Goal: Entertainment & Leisure: Consume media (video, audio)

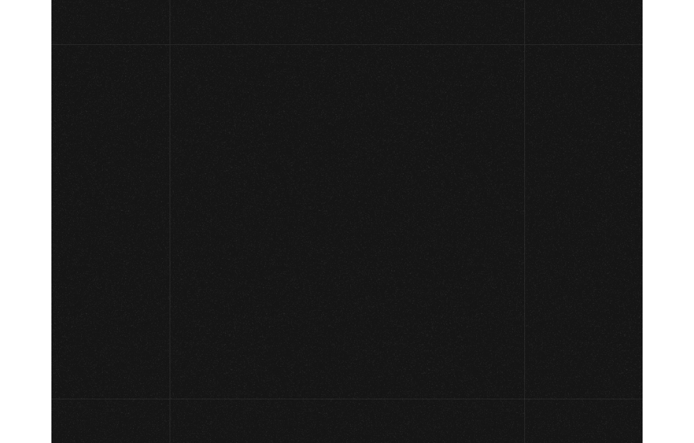
scroll to position [77, 0]
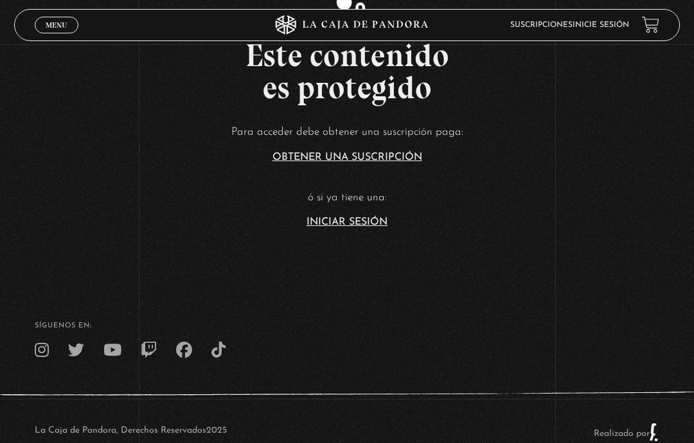
click at [341, 227] on link "Iniciar Sesión" at bounding box center [346, 222] width 81 height 10
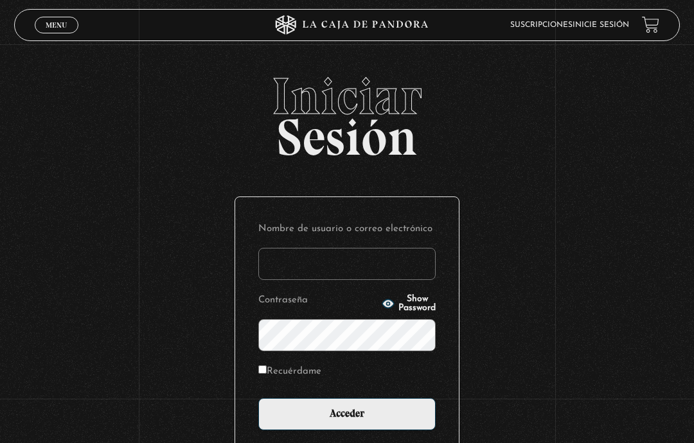
click at [312, 262] on input "Nombre de usuario o correo electrónico" at bounding box center [346, 264] width 177 height 32
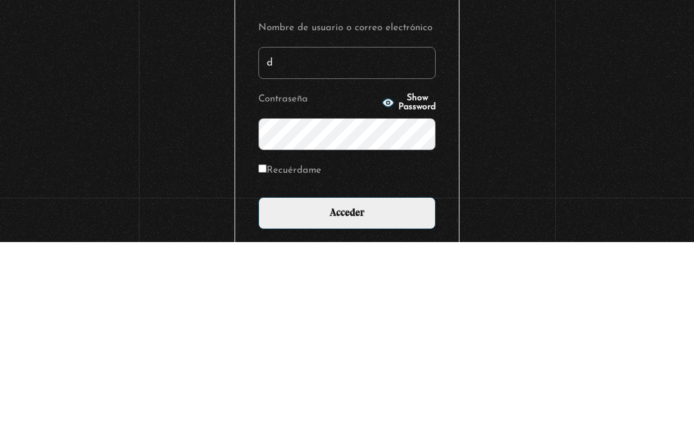
type input "daniela.ao94@gmail.com"
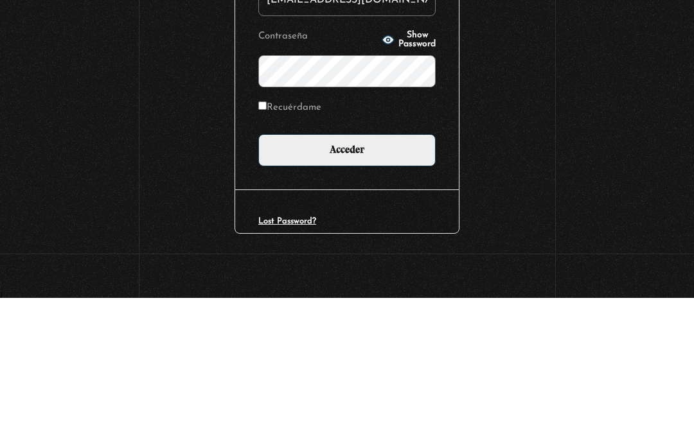
click at [412, 176] on span "Show Password" at bounding box center [416, 185] width 37 height 18
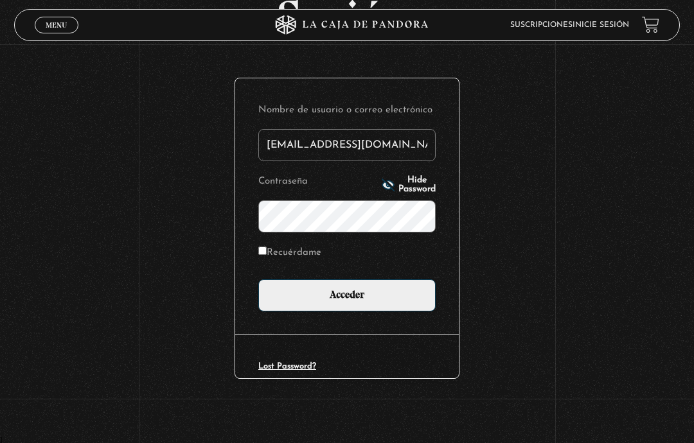
click at [264, 255] on input "Recuérdame" at bounding box center [262, 251] width 8 height 8
checkbox input "true"
click at [307, 294] on input "Acceder" at bounding box center [346, 295] width 177 height 32
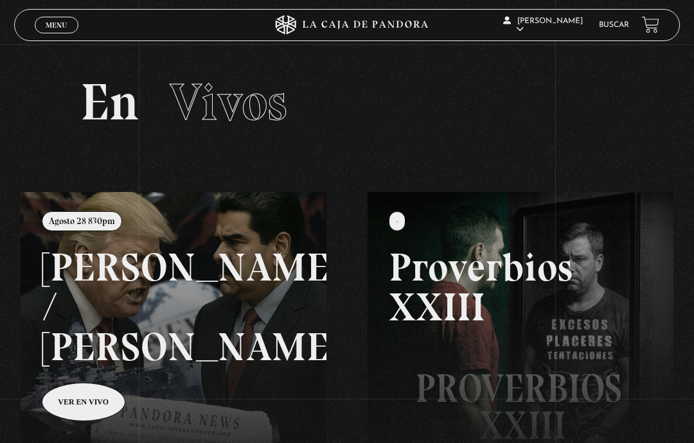
click at [57, 19] on link "Menu Cerrar" at bounding box center [57, 25] width 44 height 17
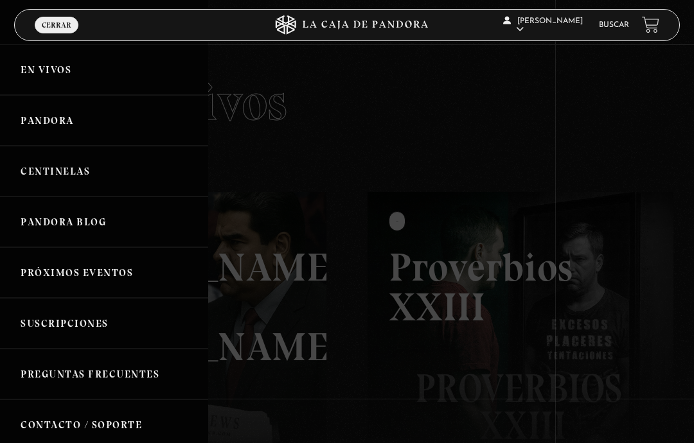
click at [131, 186] on link "Centinelas" at bounding box center [104, 171] width 208 height 51
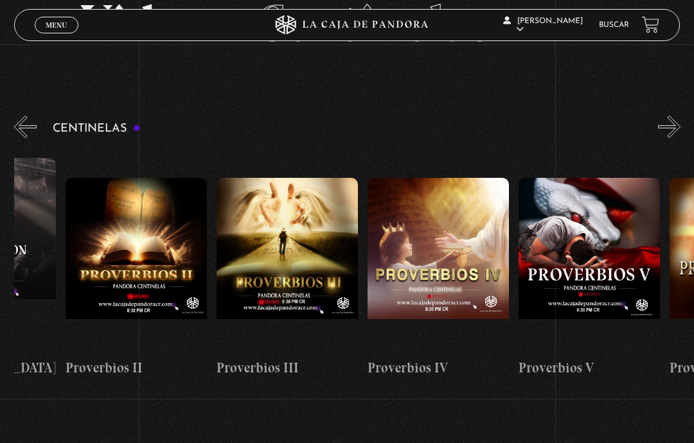
scroll to position [0, 556]
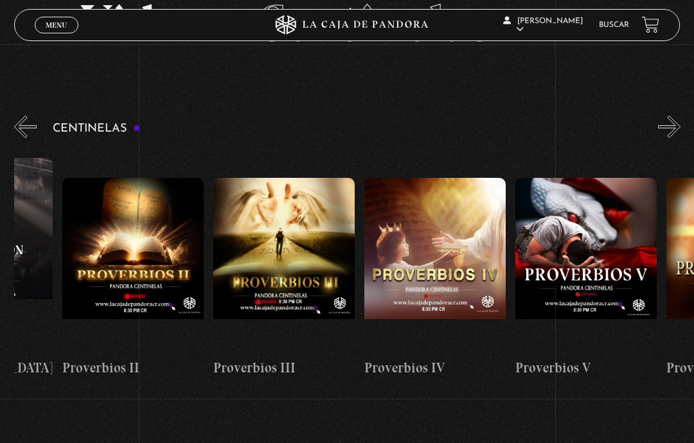
click at [316, 276] on figure at bounding box center [283, 264] width 141 height 173
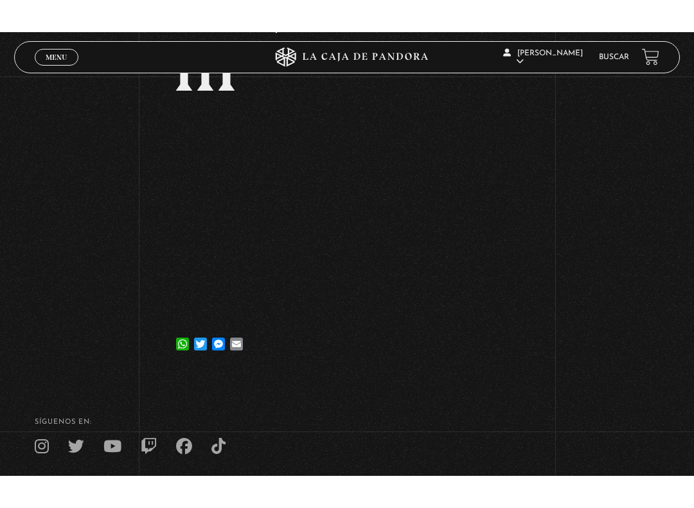
scroll to position [13, 0]
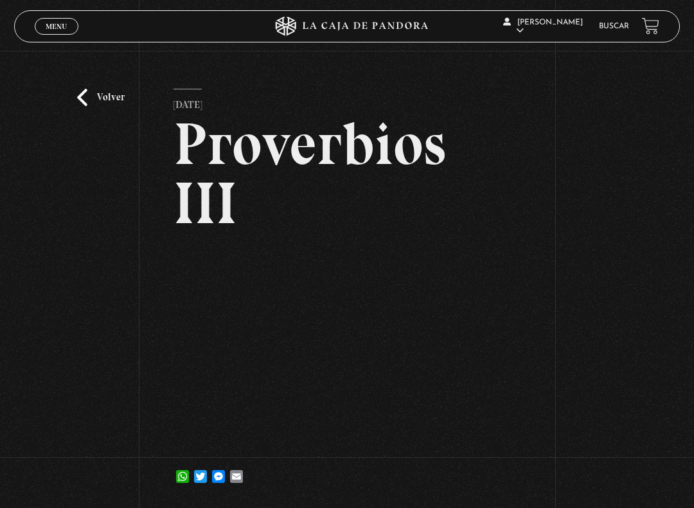
click at [76, 0] on html "ingresar al sitio Ver Video Más Información Solicitar Por favor coloque su disp…" at bounding box center [347, 344] width 694 height 715
